Goal: Task Accomplishment & Management: Use online tool/utility

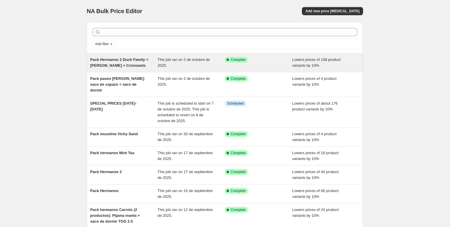
click at [139, 65] on span "Pack Hermanos 2 Duck Family + [PERSON_NAME] + Croissants" at bounding box center [119, 62] width 58 height 10
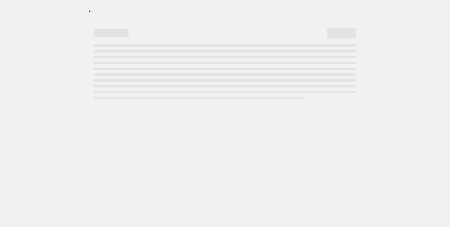
select select "percentage"
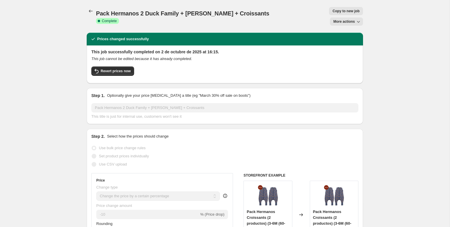
click at [333, 13] on span "Copy to new job" at bounding box center [346, 11] width 27 height 5
select select "percentage"
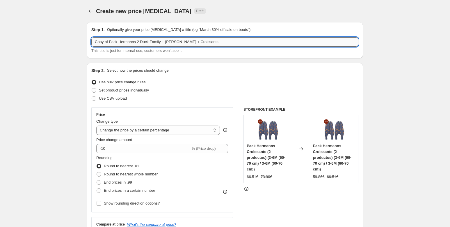
click at [176, 41] on input "Copy of Pack Hermanos 2 Duck Family + [PERSON_NAME] + Croissants" at bounding box center [224, 41] width 267 height 9
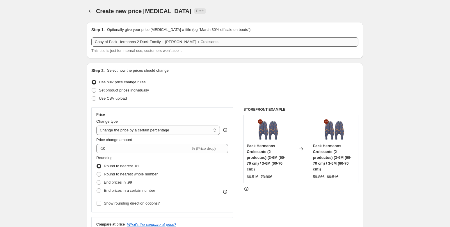
drag, startPoint x: 217, startPoint y: 37, endPoint x: 233, endPoint y: 43, distance: 17.3
click at [206, 42] on div "Step 1. Optionally give your price [MEDICAL_DATA] a title (eg "March 30% off sa…" at bounding box center [224, 40] width 267 height 27
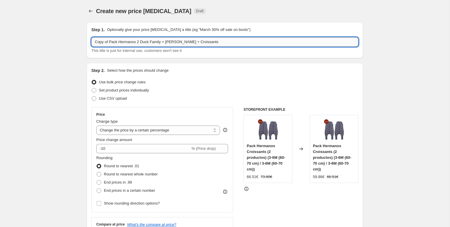
drag, startPoint x: 230, startPoint y: 43, endPoint x: 156, endPoint y: 44, distance: 74.2
click at [156, 44] on input "Copy of Pack Hermanos 2 Duck Family + [PERSON_NAME] + Croissants" at bounding box center [224, 41] width 267 height 9
click at [96, 41] on input "Mint tea + Fjord" at bounding box center [224, 41] width 267 height 9
click at [126, 41] on input "Packs Mint tea + Fjord" at bounding box center [224, 41] width 267 height 9
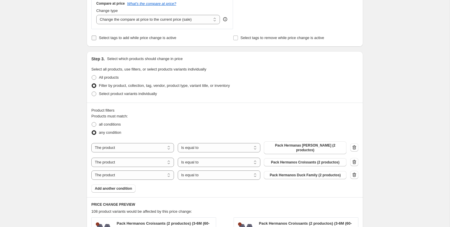
scroll to position [230, 0]
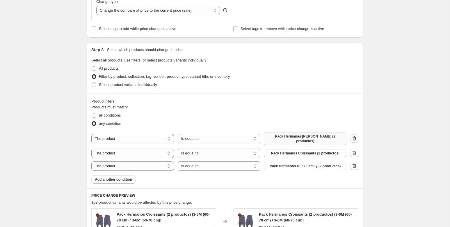
click at [320, 136] on span "Pack Hermanas [PERSON_NAME] (2 productos)" at bounding box center [305, 138] width 76 height 9
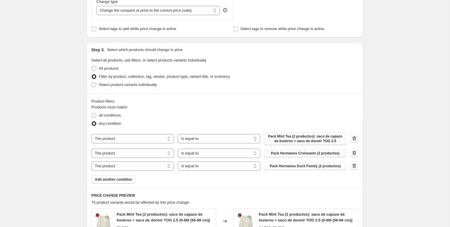
click at [304, 155] on span "Pack Hermanos Croissants (2 productos)" at bounding box center [305, 153] width 68 height 5
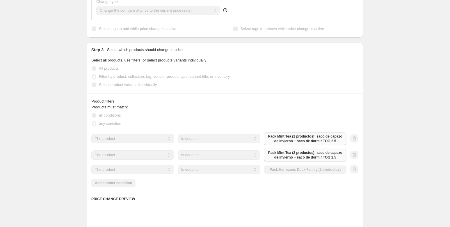
click at [292, 174] on div "The product The product's collection The product's tag The product's vendor The…" at bounding box center [218, 169] width 255 height 9
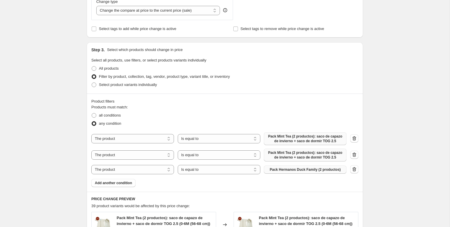
click at [292, 172] on span "Pack Hermanos Duck Family (2 productos)" at bounding box center [305, 169] width 71 height 5
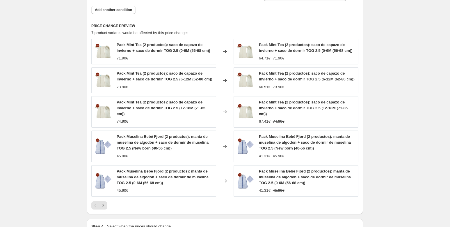
scroll to position [509, 0]
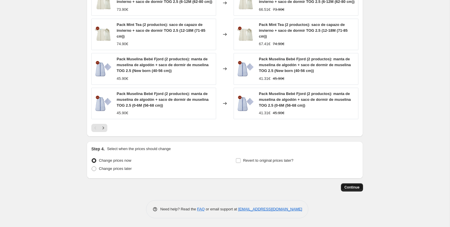
click at [356, 187] on span "Continue" at bounding box center [352, 187] width 15 height 5
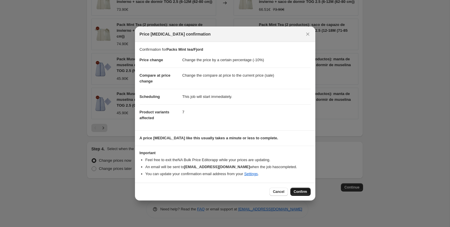
click at [300, 191] on span "Confirm" at bounding box center [300, 191] width 13 height 5
type input "Packs Mint tea/Fjord"
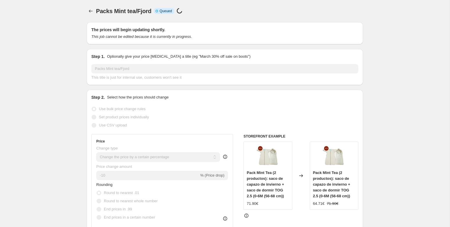
select select "percentage"
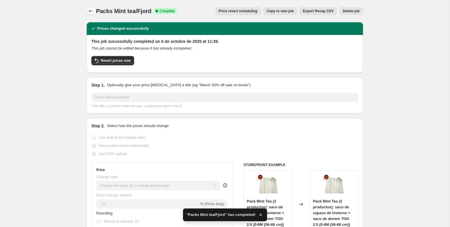
click at [92, 10] on icon "Price change jobs" at bounding box center [91, 11] width 6 height 6
